Goal: Information Seeking & Learning: Learn about a topic

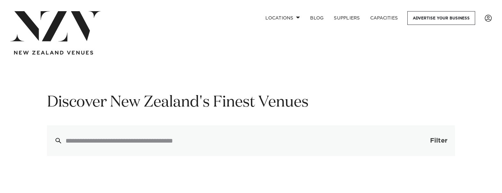
click at [433, 136] on button "Filter 0" at bounding box center [432, 141] width 45 height 31
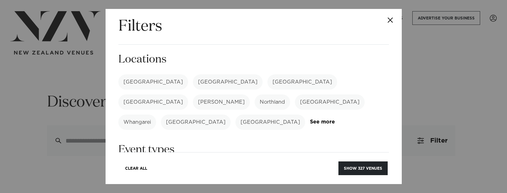
click at [142, 84] on label "[GEOGRAPHIC_DATA]" at bounding box center [153, 81] width 70 height 15
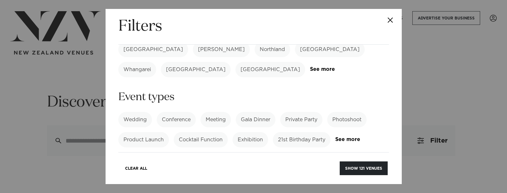
scroll to position [64, 0]
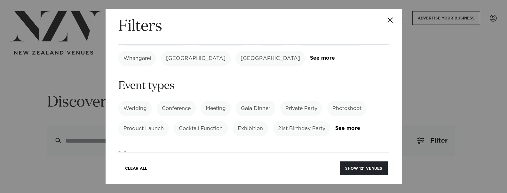
click at [179, 101] on label "Conference" at bounding box center [176, 108] width 39 height 15
click at [254, 101] on label "Gala Dinner" at bounding box center [256, 108] width 40 height 15
drag, startPoint x: 269, startPoint y: 88, endPoint x: 244, endPoint y: 88, distance: 25.3
click at [269, 101] on label "Gala Dinner" at bounding box center [256, 108] width 40 height 15
click at [254, 101] on label "Gala Dinner" at bounding box center [256, 108] width 40 height 15
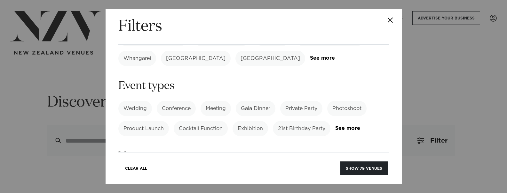
click at [176, 101] on label "Conference" at bounding box center [176, 108] width 39 height 15
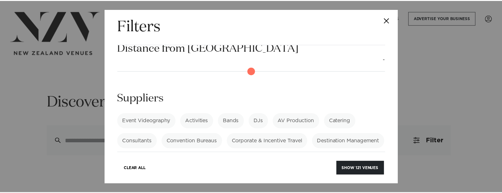
scroll to position [468, 0]
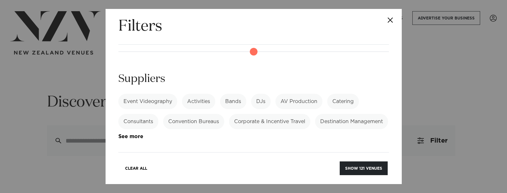
click at [386, 22] on button "Close" at bounding box center [390, 20] width 22 height 22
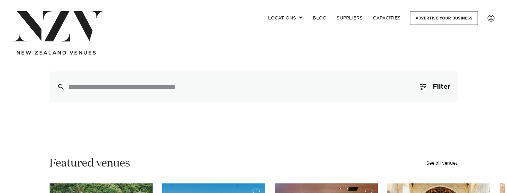
scroll to position [0, 0]
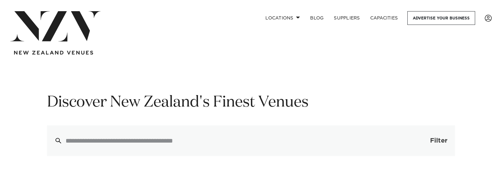
click at [432, 147] on button "Filter 0" at bounding box center [432, 141] width 45 height 31
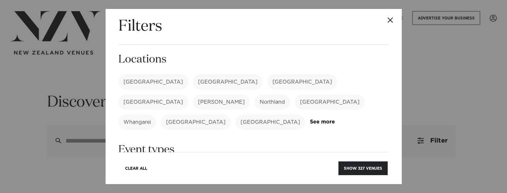
click at [140, 83] on label "[GEOGRAPHIC_DATA]" at bounding box center [153, 81] width 70 height 15
click at [372, 170] on button "Show 121 venues" at bounding box center [364, 169] width 48 height 14
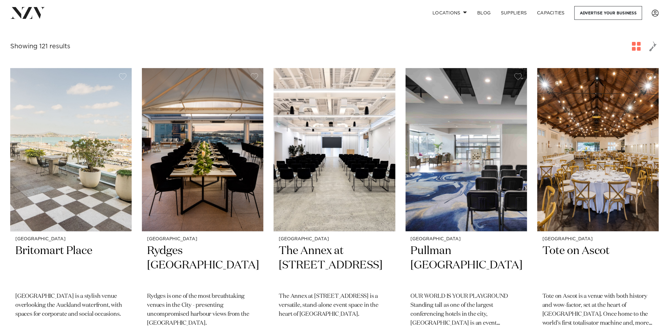
scroll to position [298, 0]
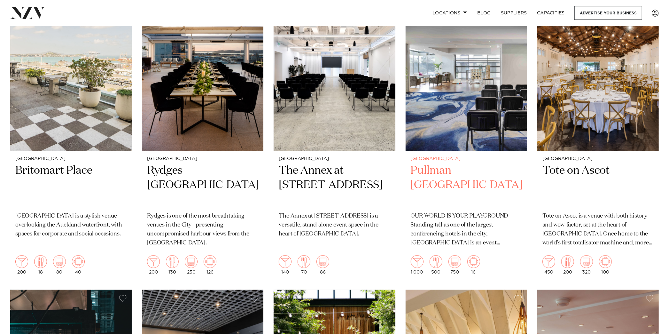
click at [457, 163] on h2 "Pullman [GEOGRAPHIC_DATA]" at bounding box center [466, 184] width 111 height 43
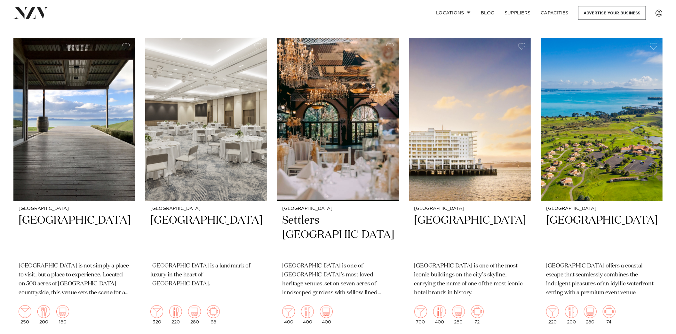
scroll to position [0, 0]
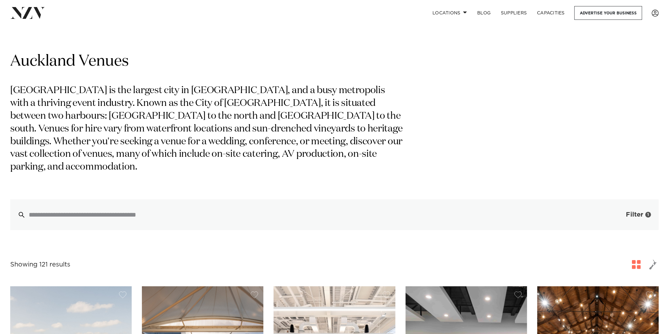
click at [502, 193] on span "Filter" at bounding box center [634, 214] width 17 height 6
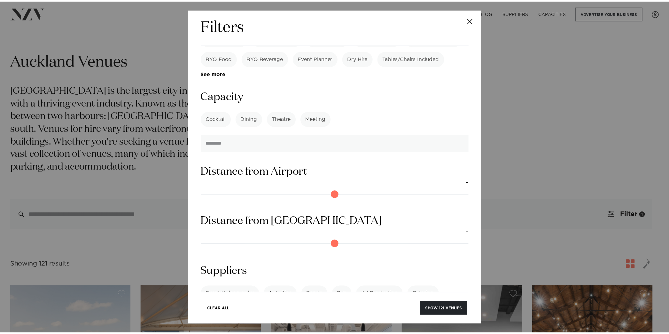
scroll to position [490, 0]
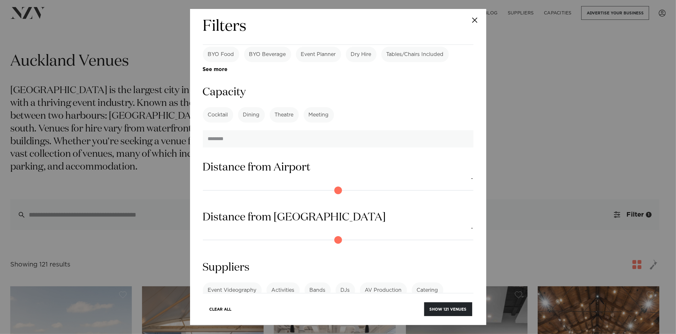
click at [222, 107] on label "Cocktail" at bounding box center [218, 114] width 30 height 15
click at [248, 107] on label "Dining" at bounding box center [251, 114] width 27 height 15
click at [217, 107] on label "Cocktail" at bounding box center [218, 114] width 30 height 15
click at [471, 19] on button "Close" at bounding box center [475, 20] width 22 height 22
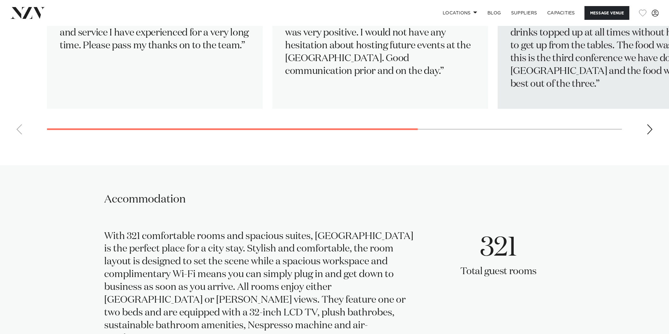
scroll to position [1364, 0]
